Goal: Information Seeking & Learning: Learn about a topic

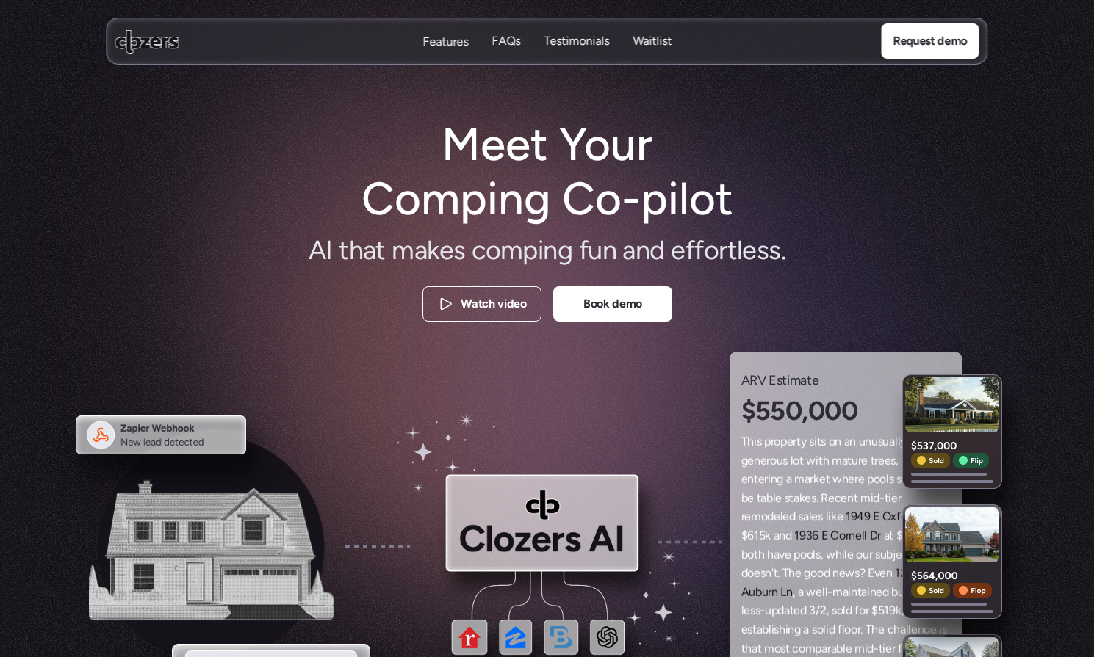
click at [448, 40] on p "Features" at bounding box center [445, 42] width 46 height 16
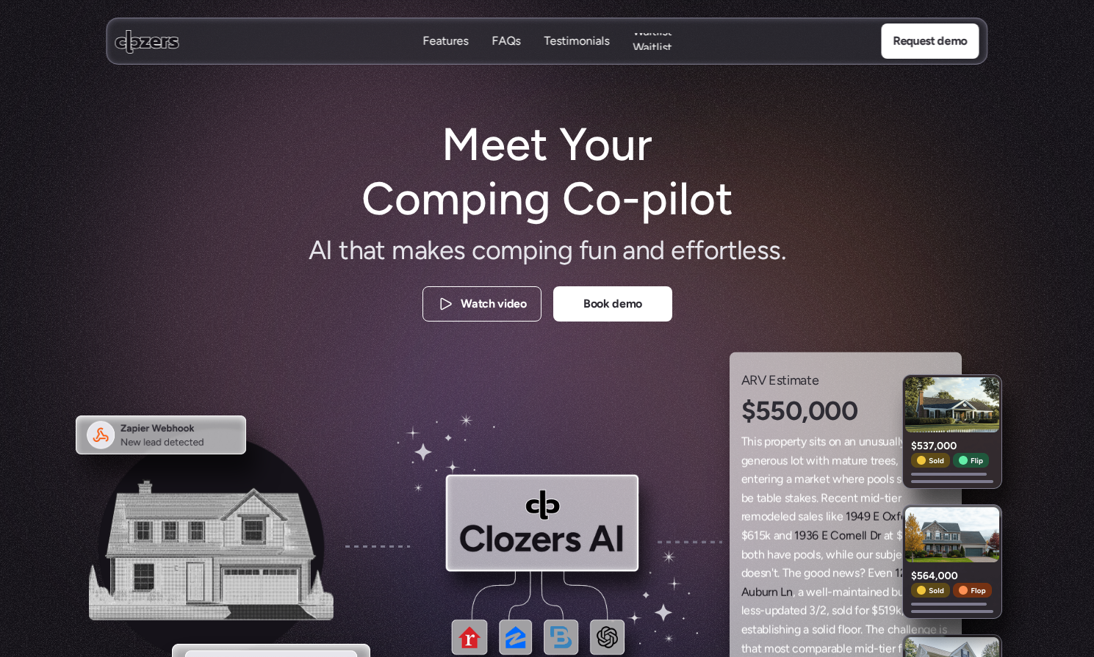
click at [668, 40] on p "Waitlist" at bounding box center [651, 48] width 39 height 16
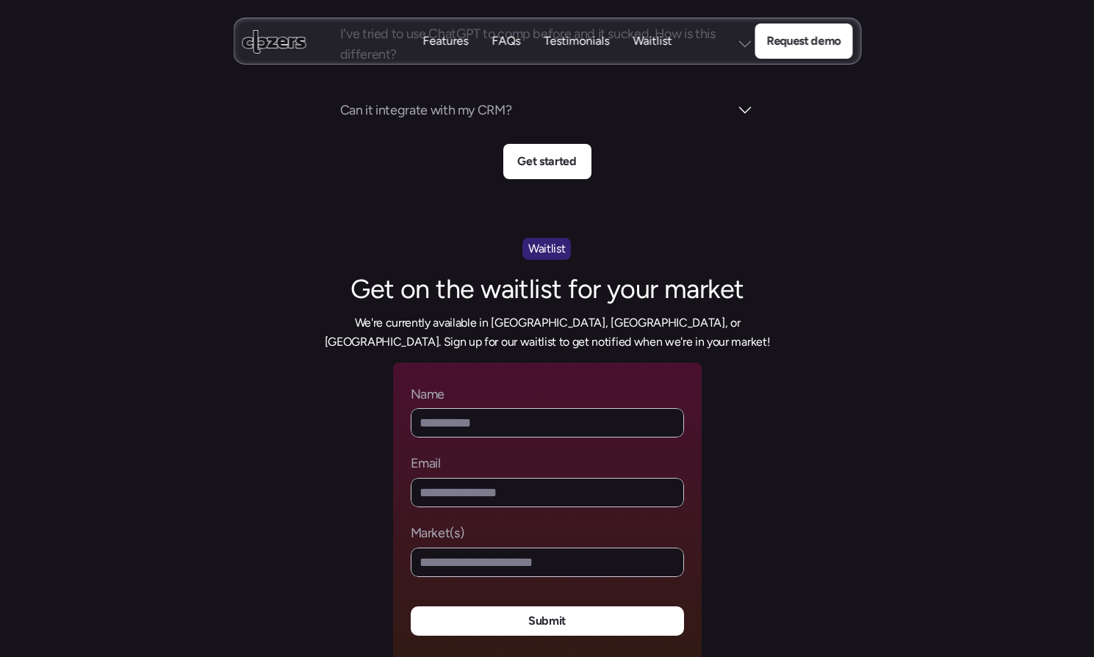
scroll to position [5553, 0]
click at [637, 549] on input "Market(s)" at bounding box center [547, 563] width 273 height 29
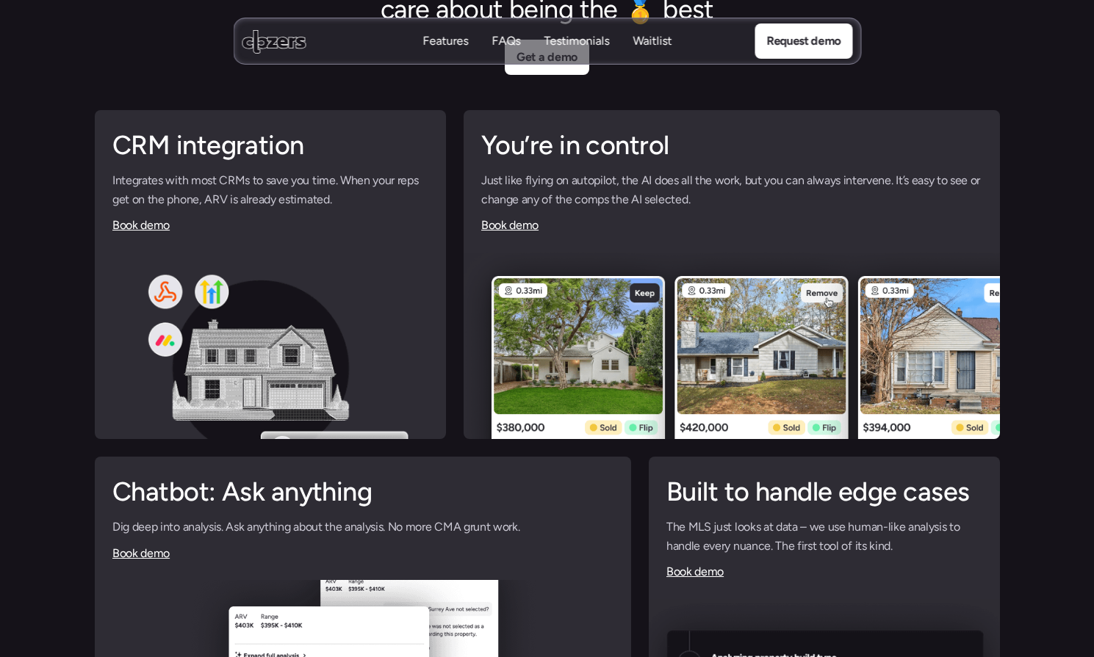
scroll to position [3494, 0]
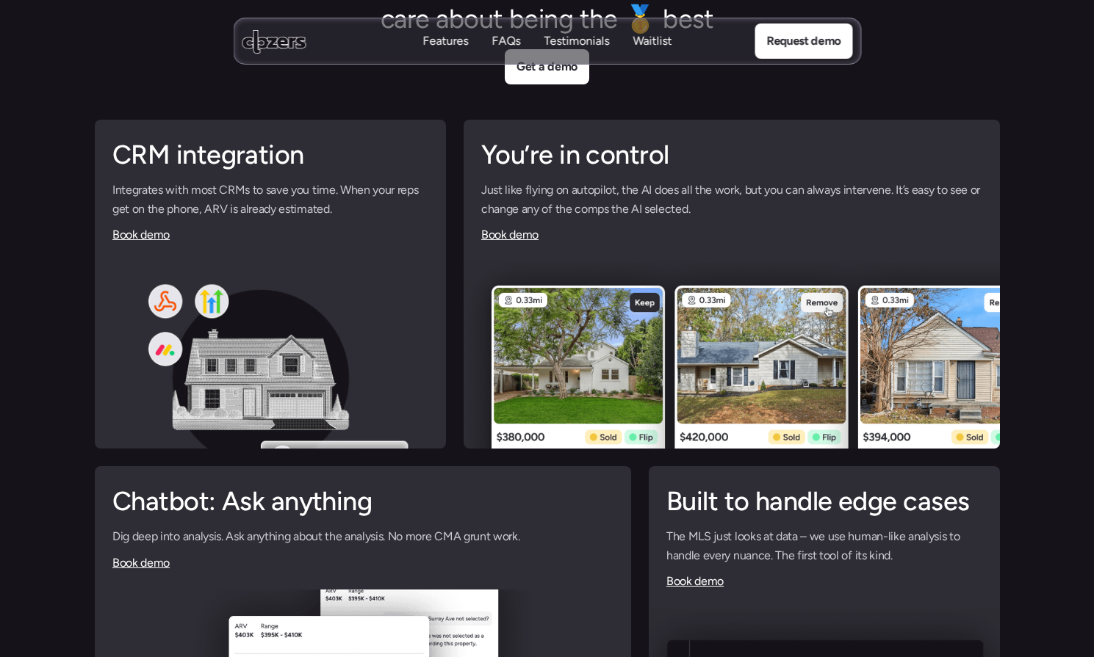
click at [227, 297] on img at bounding box center [270, 379] width 351 height 235
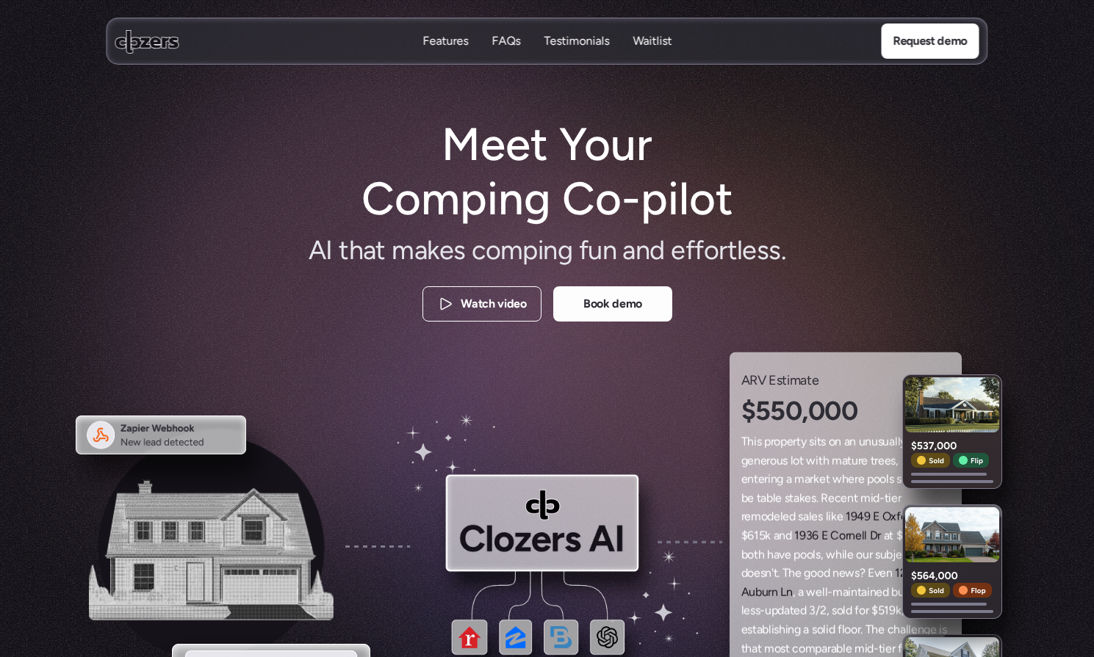
scroll to position [0, 0]
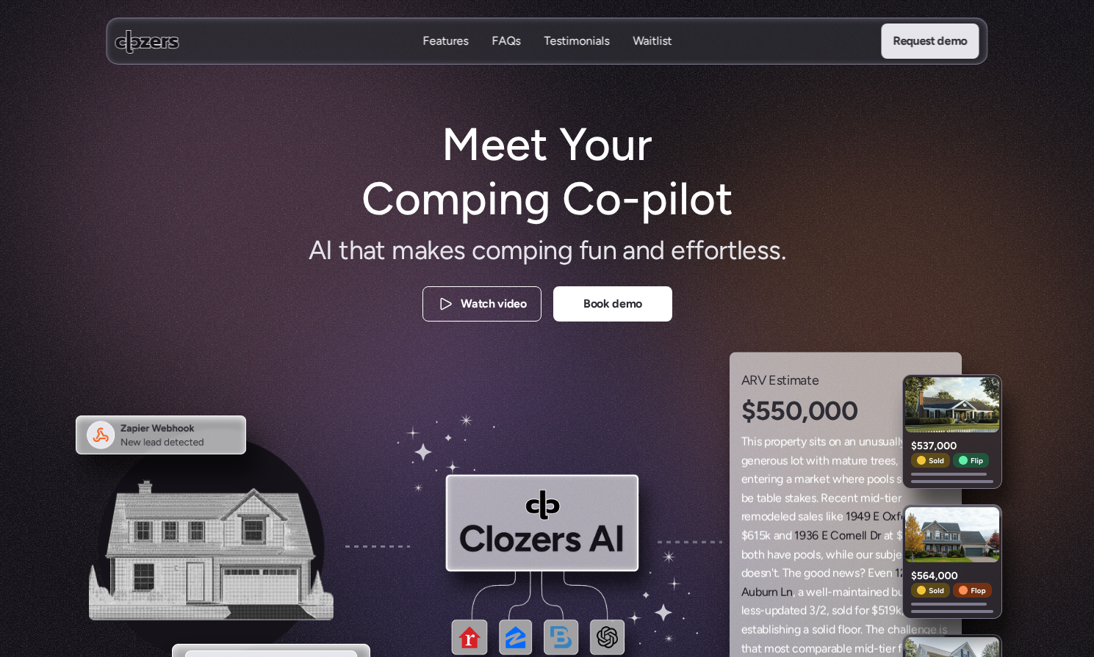
click at [908, 43] on p "Request demo" at bounding box center [929, 41] width 74 height 19
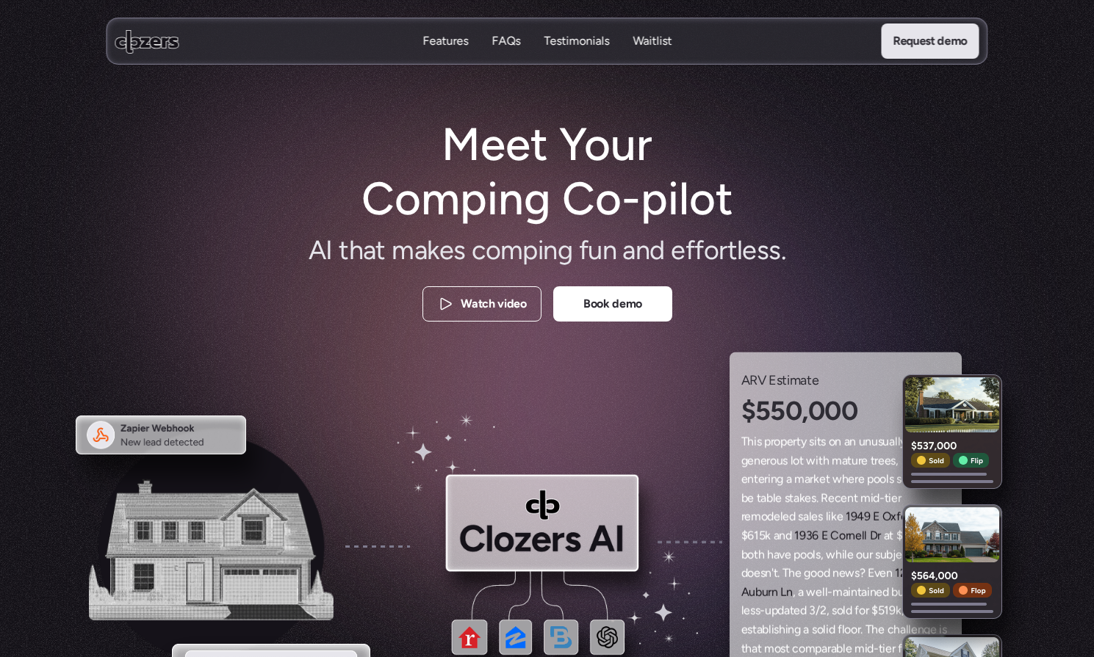
scroll to position [3387, 0]
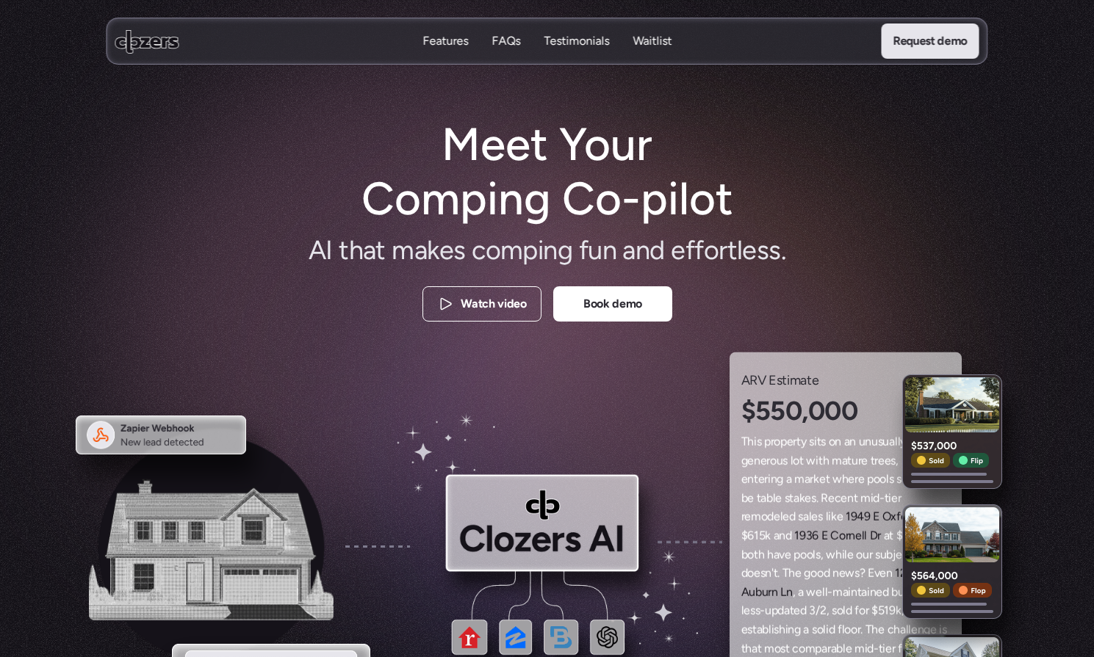
click at [162, 39] on use at bounding box center [147, 41] width 64 height 24
click at [144, 45] on use at bounding box center [147, 41] width 64 height 24
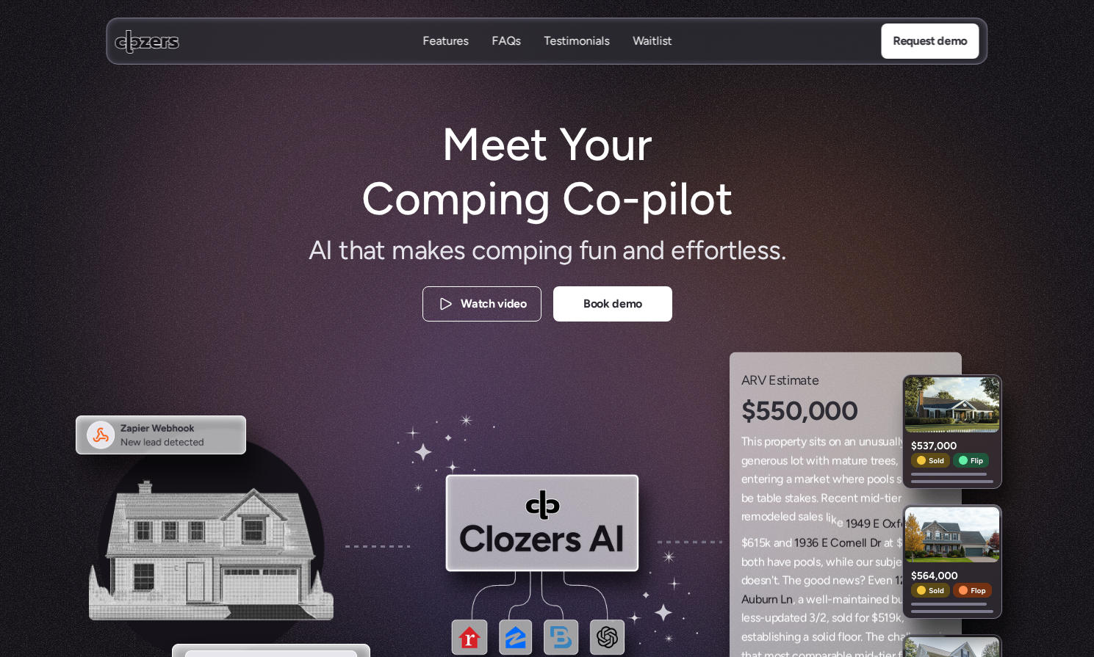
click at [457, 46] on p "Features" at bounding box center [445, 41] width 46 height 16
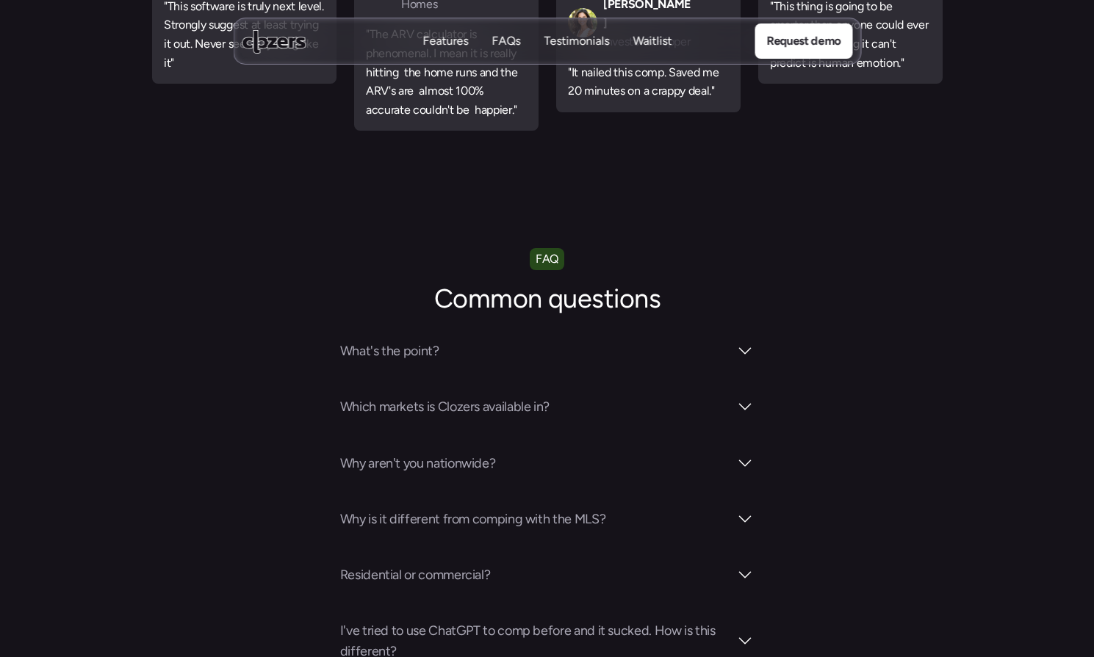
scroll to position [4974, 0]
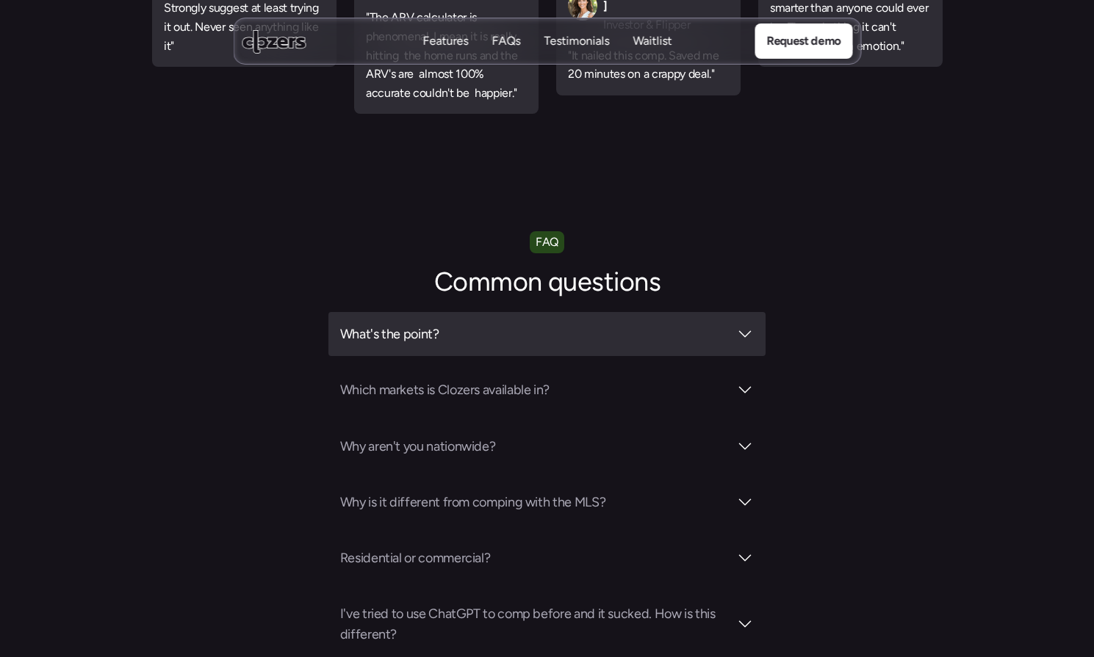
click at [746, 325] on div at bounding box center [745, 334] width 18 height 18
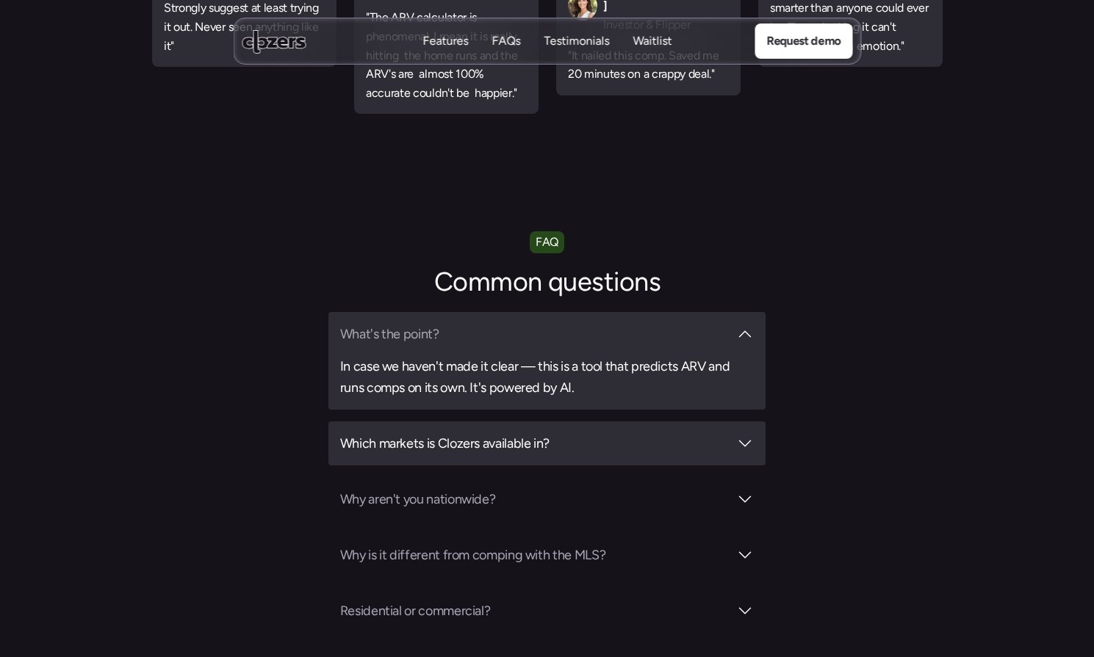
click at [748, 435] on div at bounding box center [745, 444] width 18 height 18
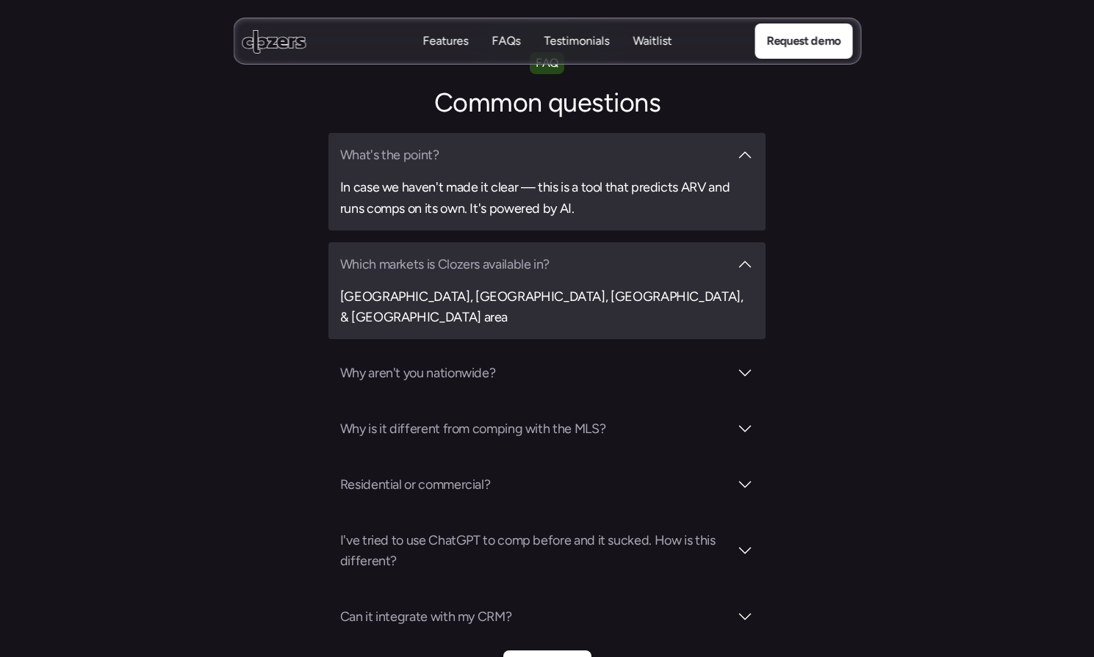
scroll to position [5158, 0]
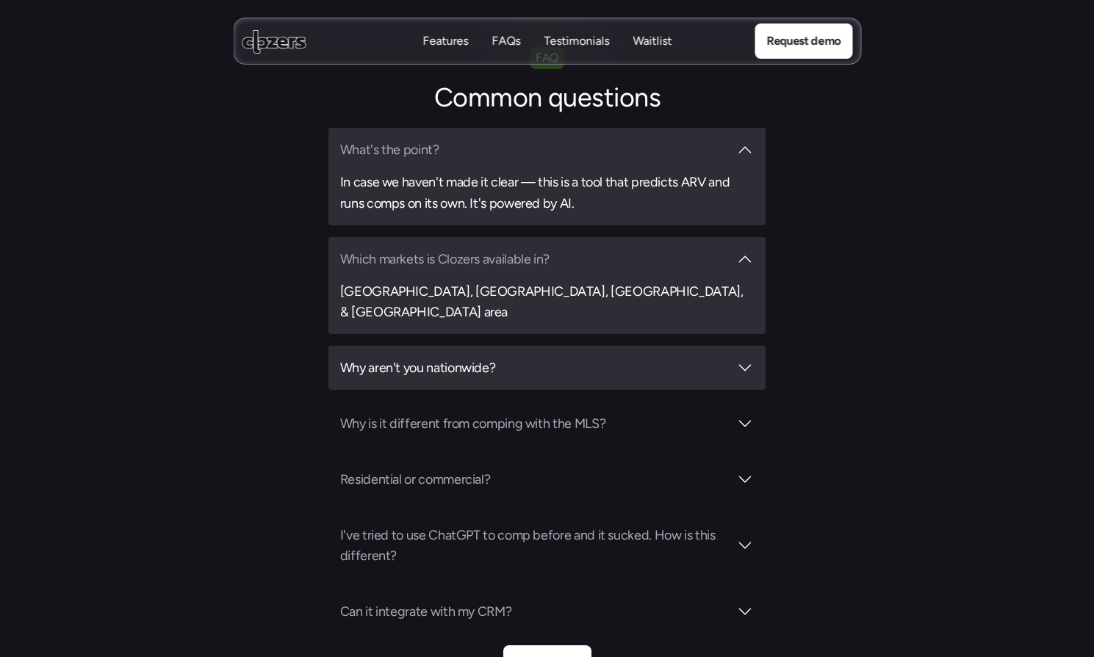
click at [743, 359] on div at bounding box center [745, 368] width 18 height 18
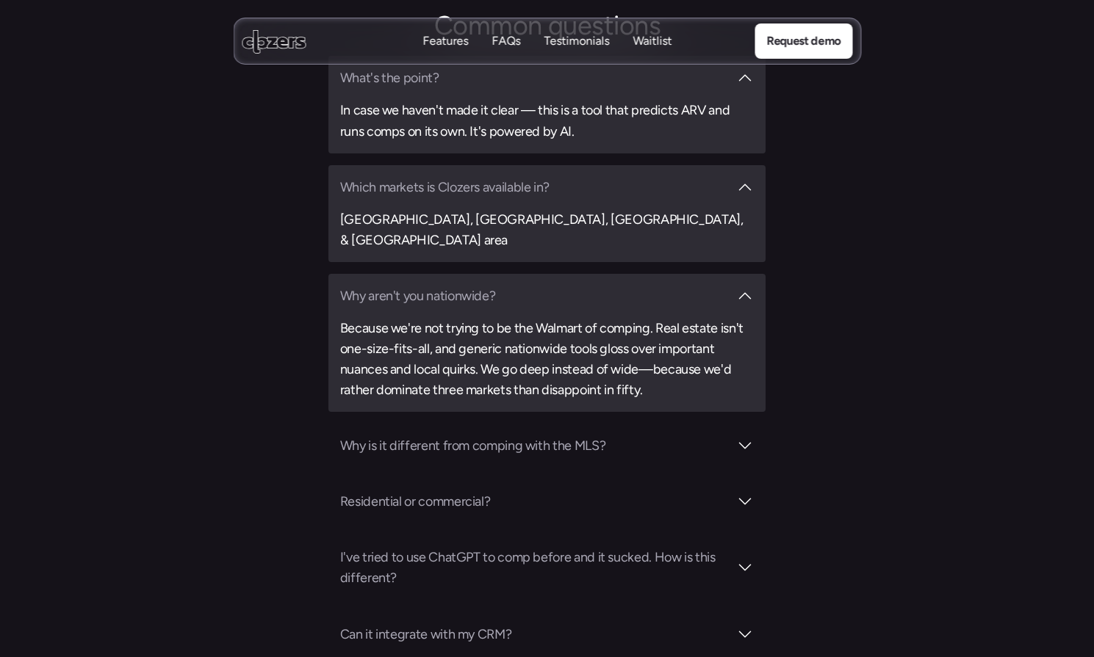
scroll to position [5233, 0]
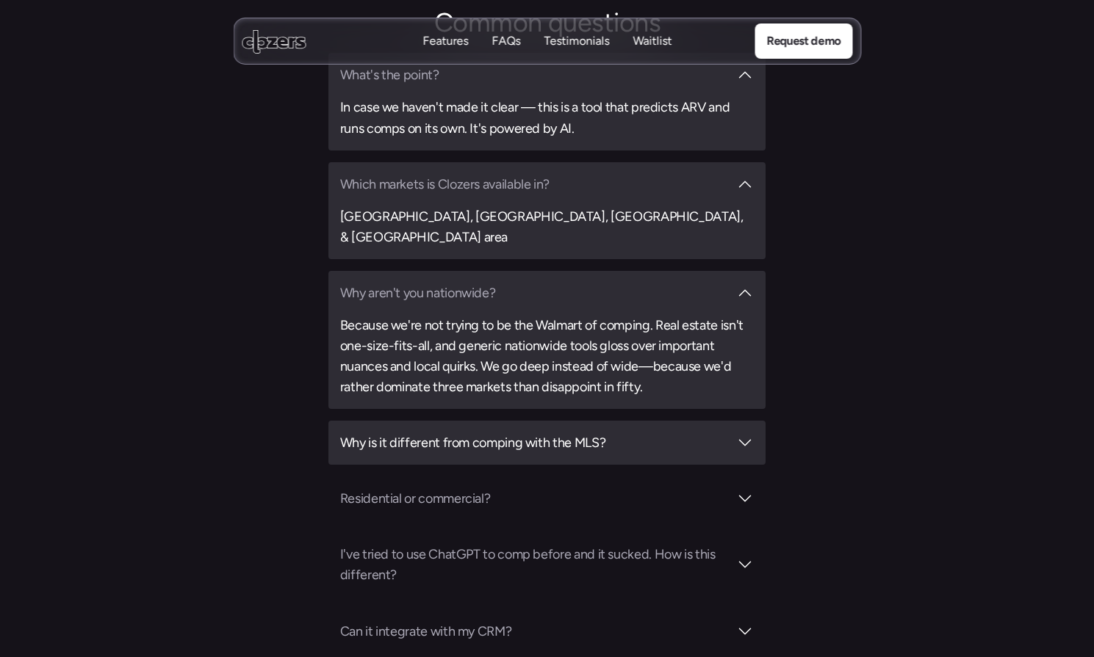
click at [742, 434] on div at bounding box center [745, 443] width 18 height 18
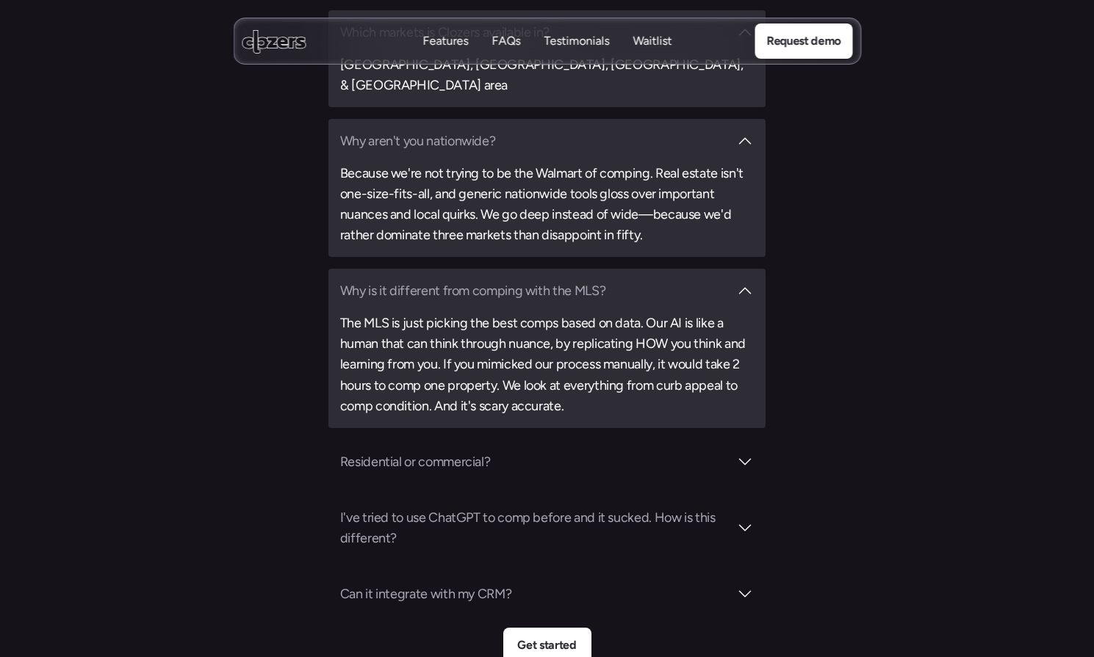
scroll to position [5386, 0]
click at [745, 439] on div "Residential or commercial?" at bounding box center [547, 461] width 438 height 44
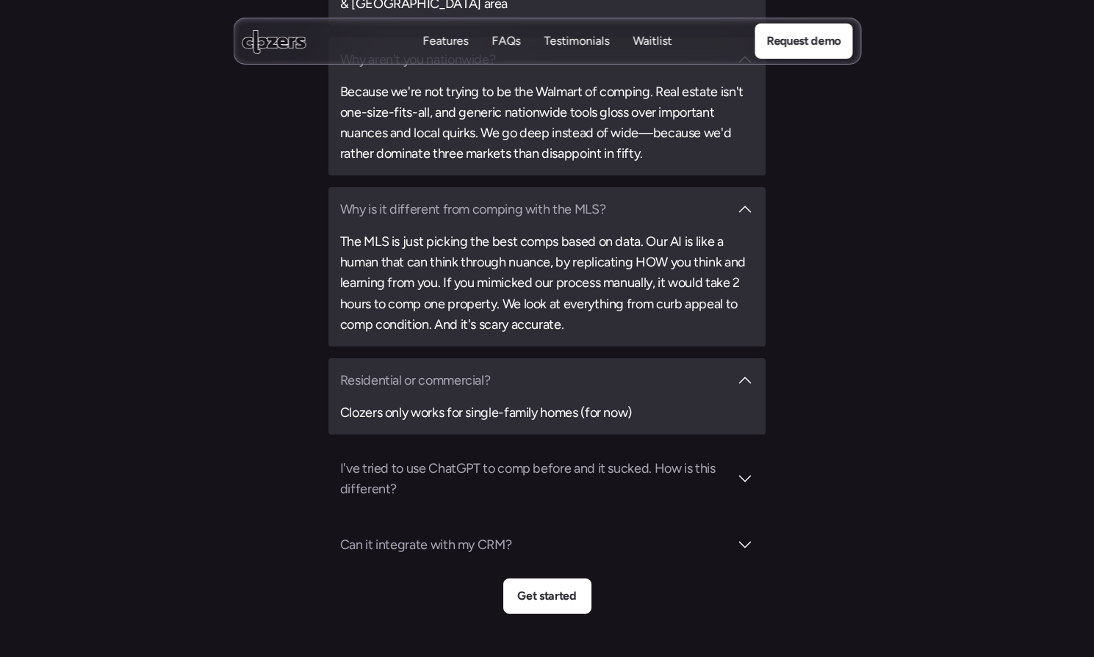
scroll to position [5475, 0]
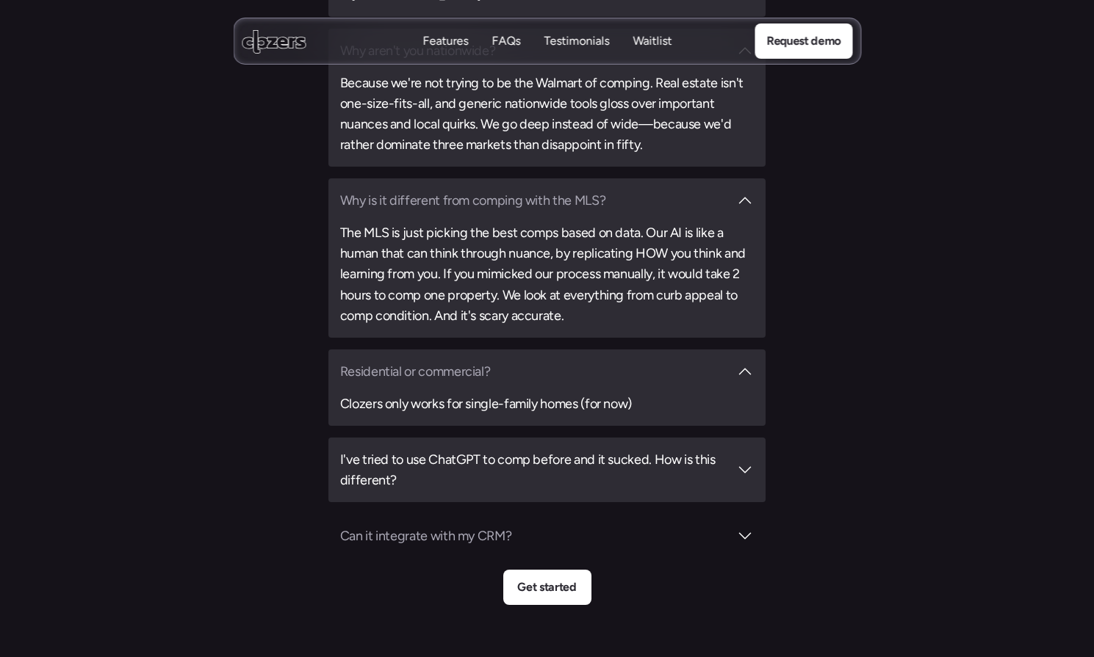
click at [743, 461] on div at bounding box center [745, 470] width 18 height 18
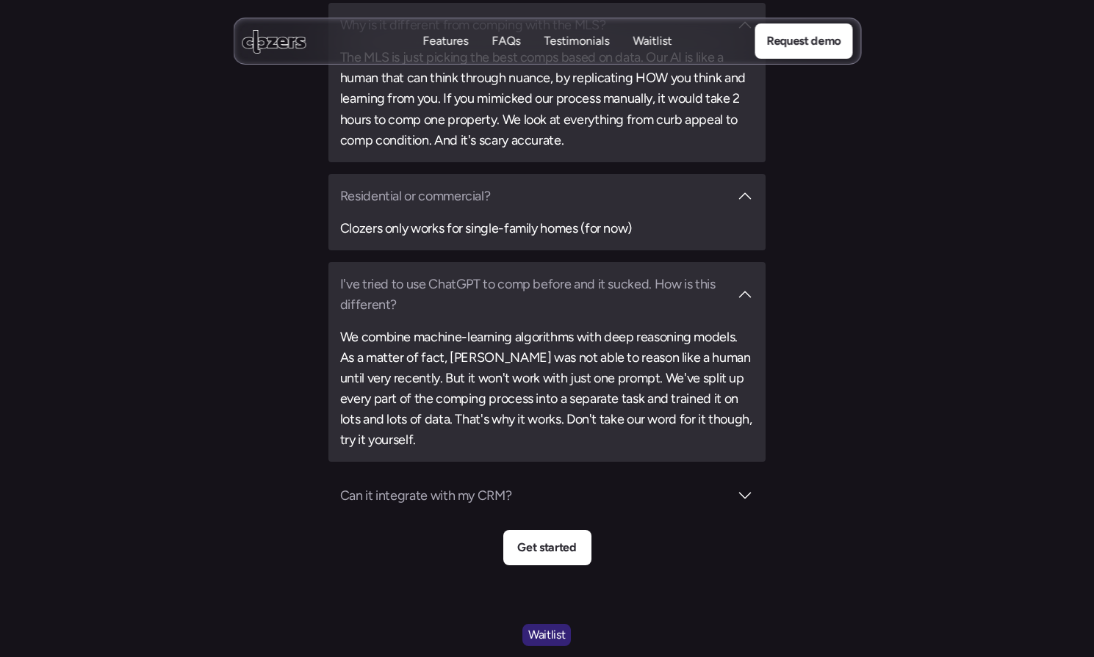
scroll to position [5653, 0]
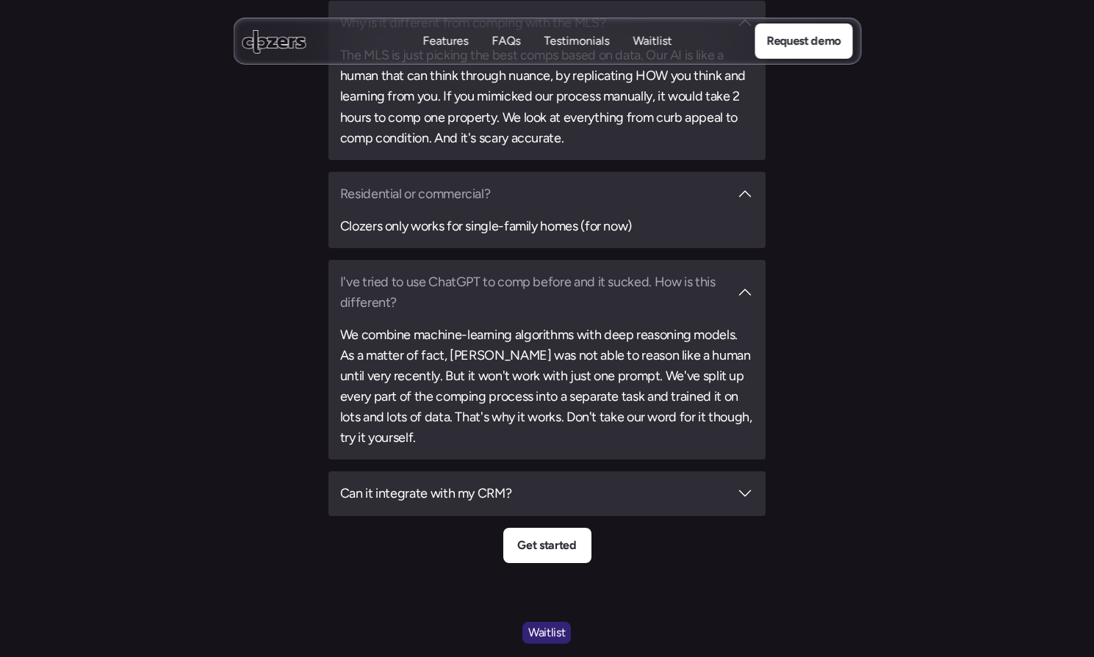
click at [742, 485] on div at bounding box center [745, 494] width 18 height 18
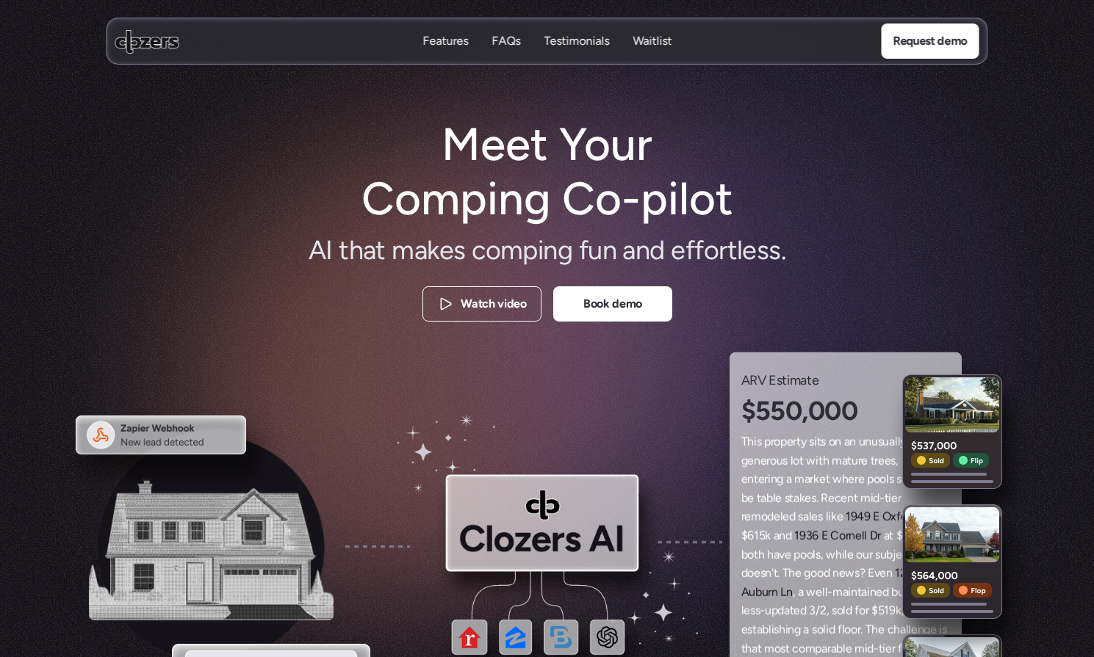
scroll to position [0, 0]
